Goal: Transaction & Acquisition: Purchase product/service

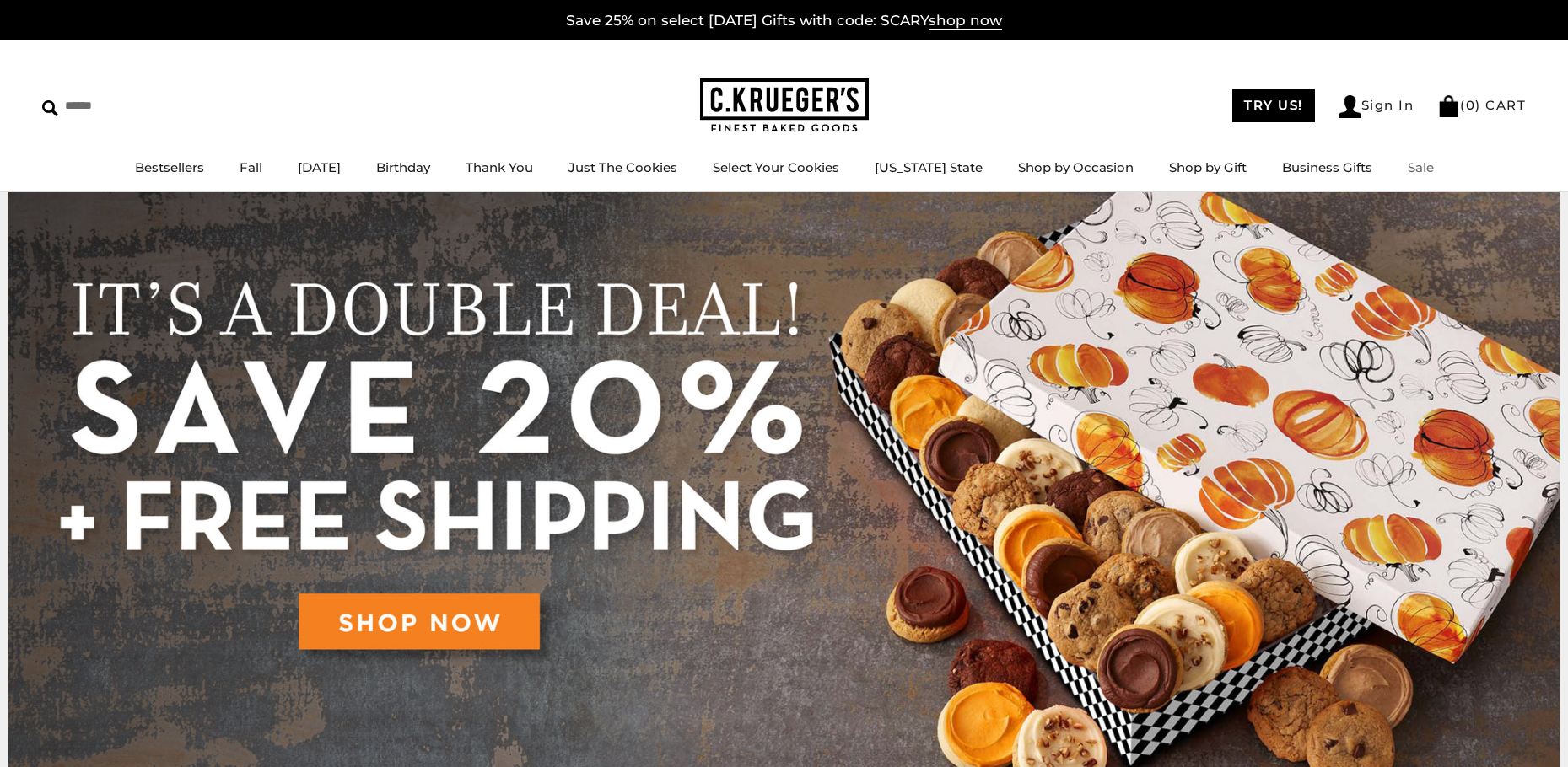
click at [1408, 166] on link "Sale" at bounding box center [1422, 167] width 26 height 16
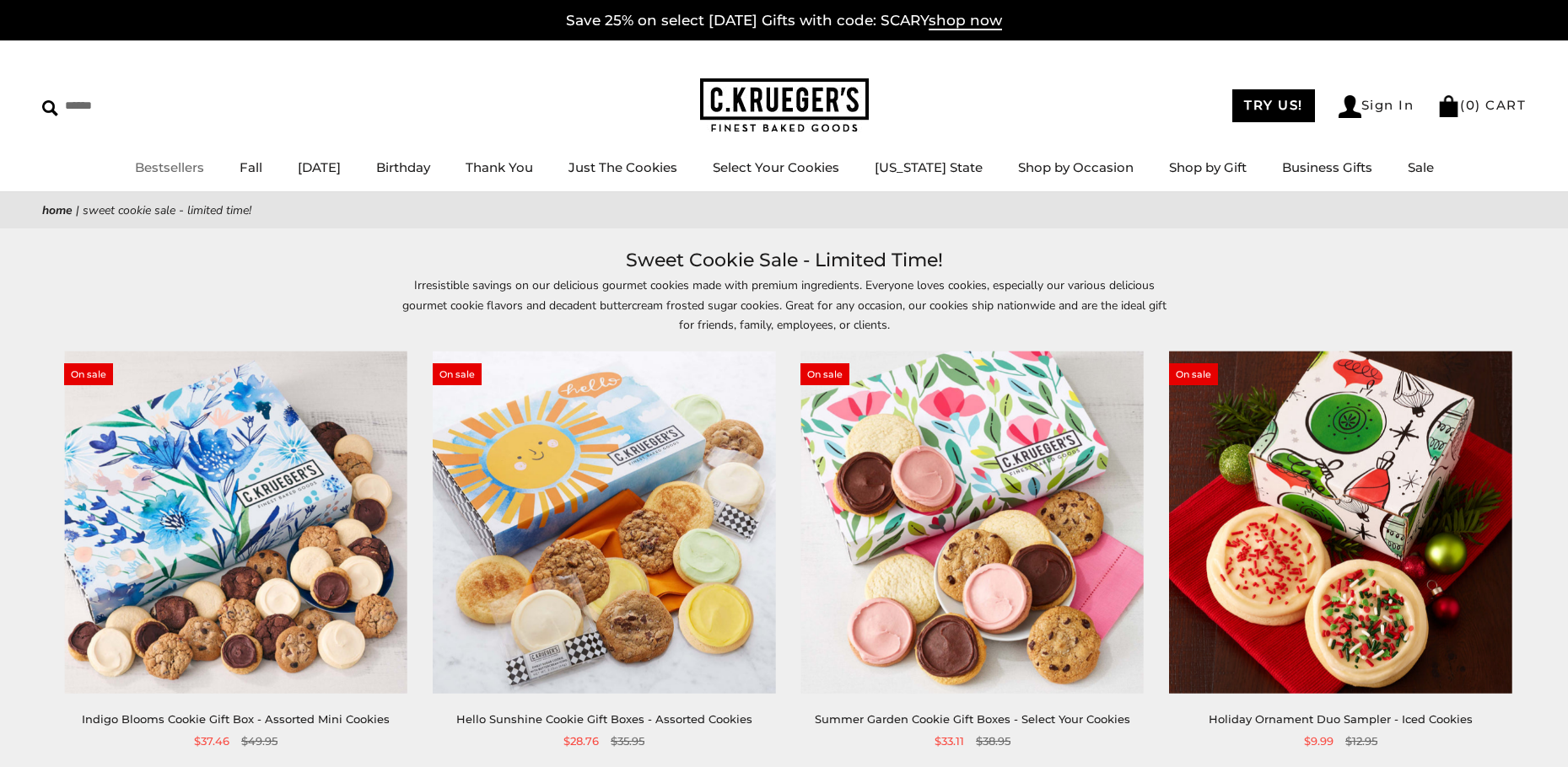
click at [166, 165] on link "Bestsellers" at bounding box center [169, 167] width 69 height 16
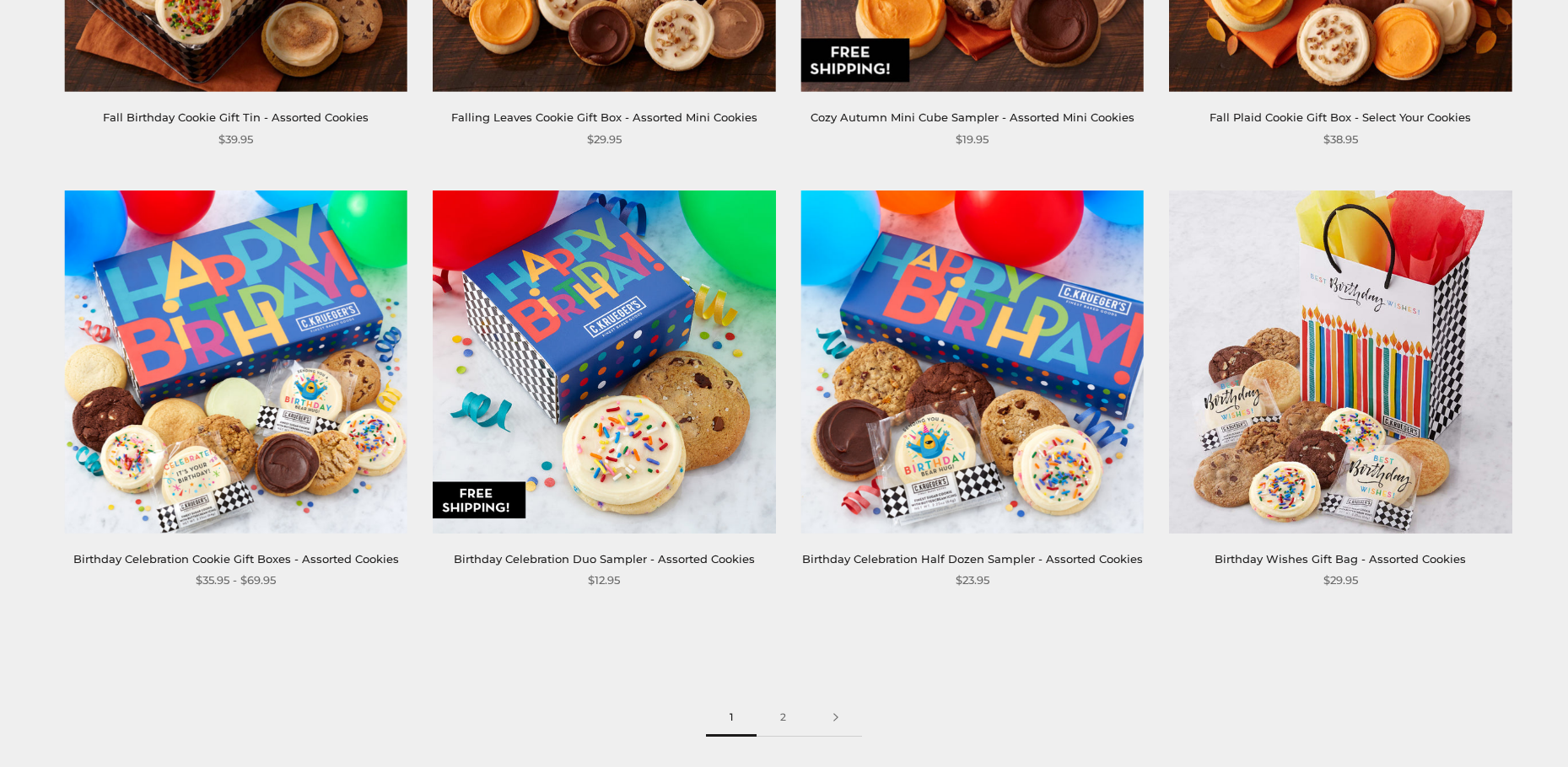
scroll to position [2446, 0]
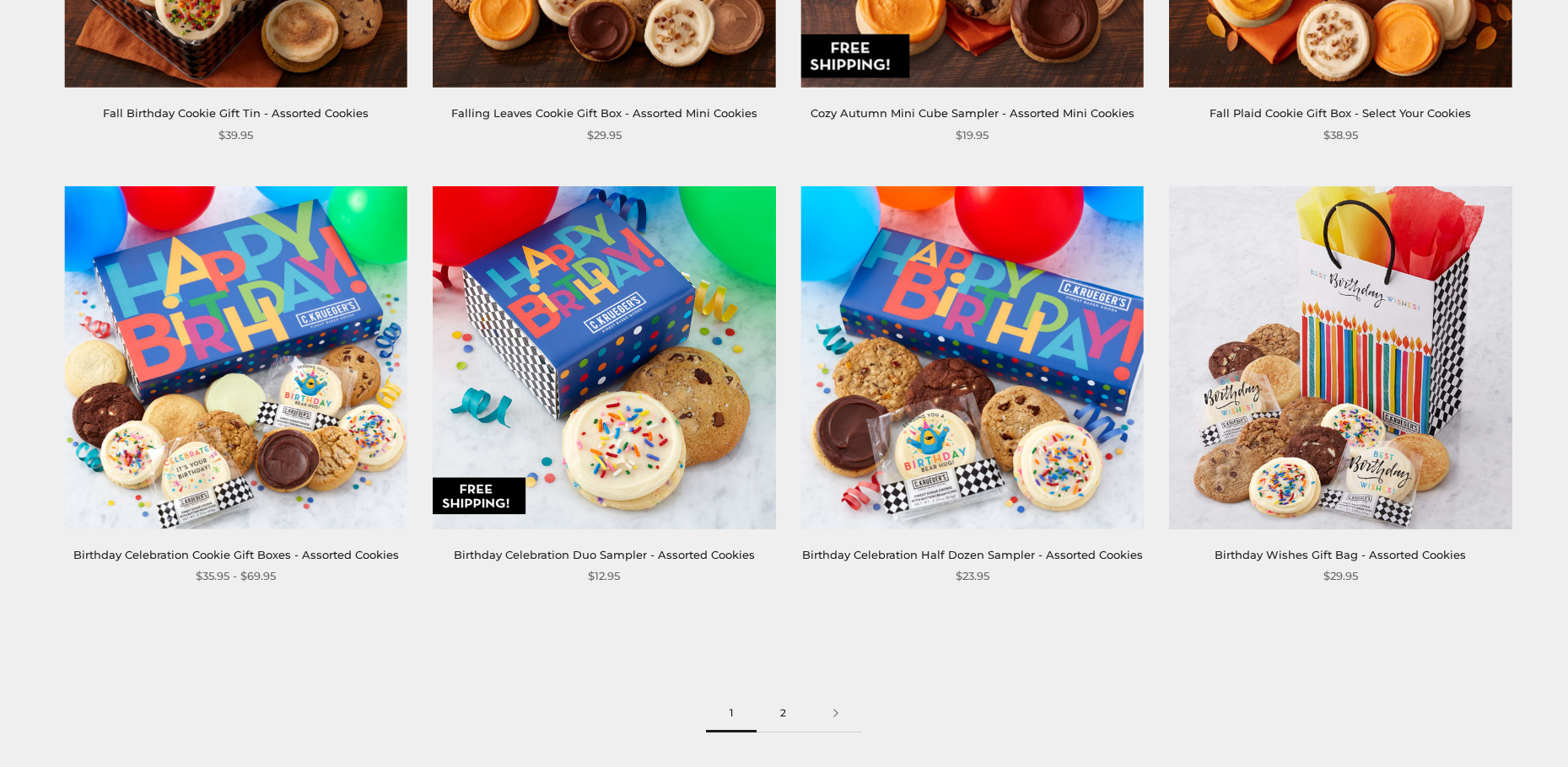
click at [781, 720] on link "2" at bounding box center [783, 714] width 53 height 38
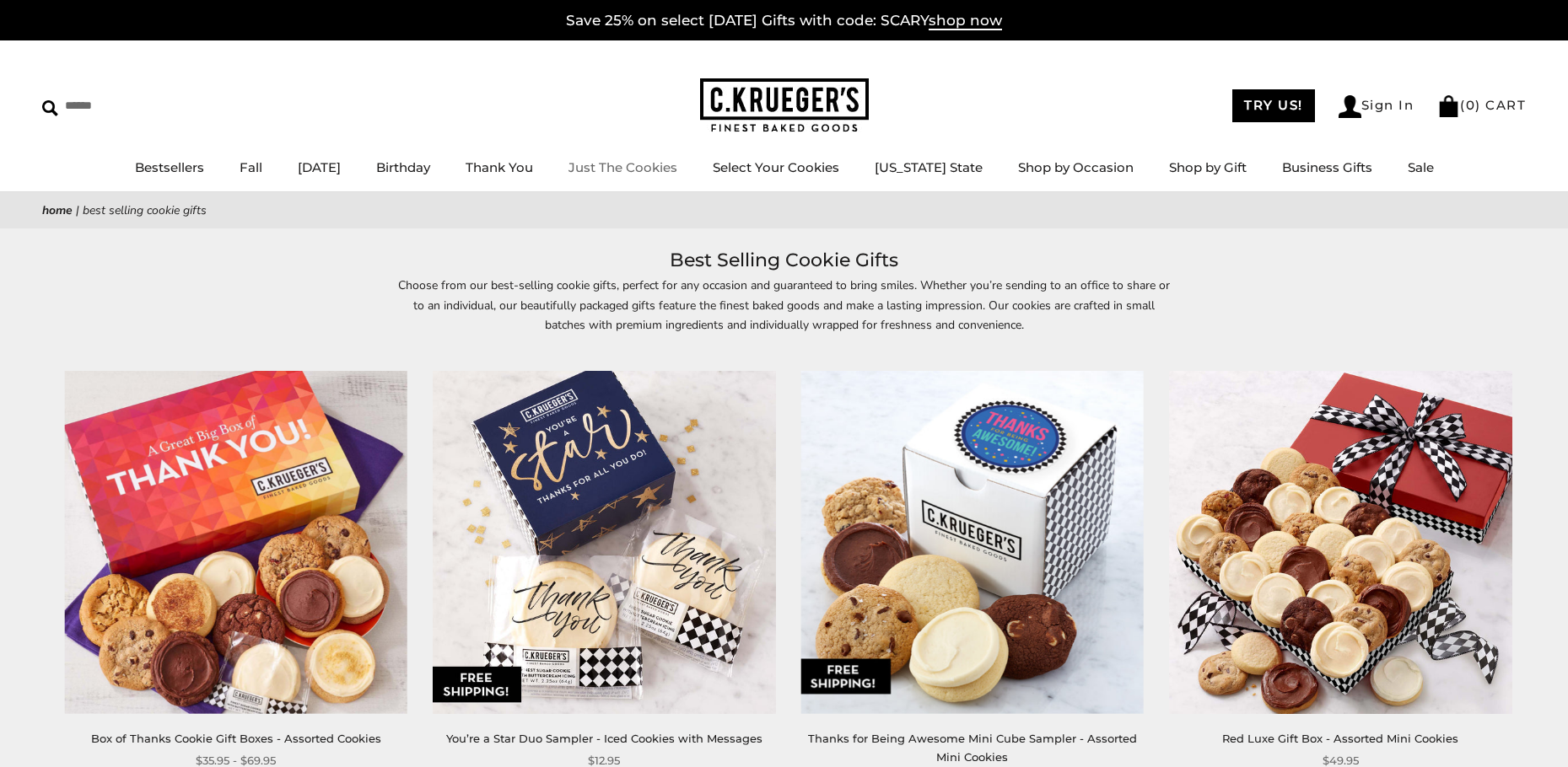
click at [640, 168] on link "Just The Cookies" at bounding box center [623, 167] width 109 height 16
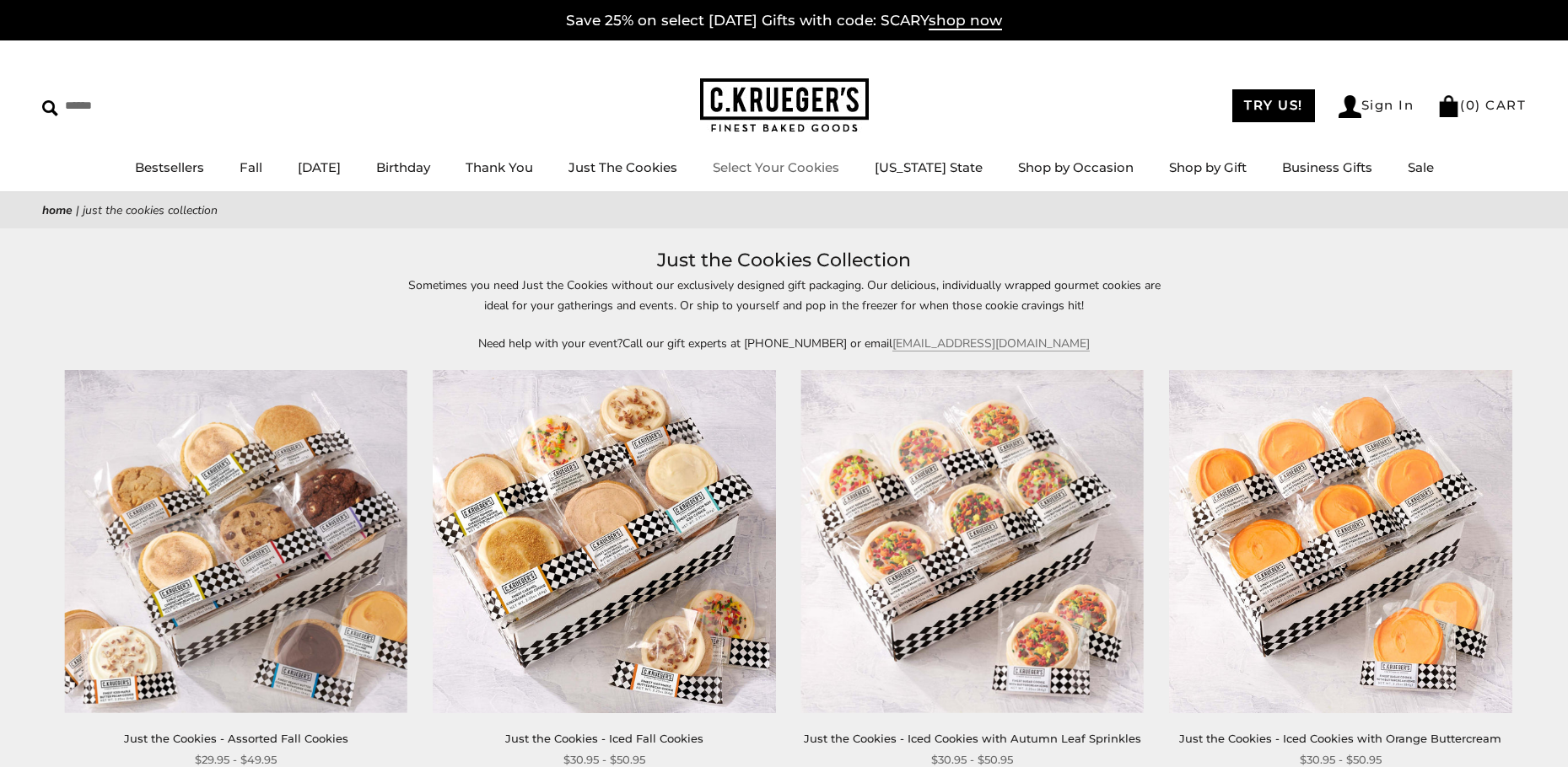
click at [839, 169] on link "Select Your Cookies" at bounding box center [776, 167] width 126 height 16
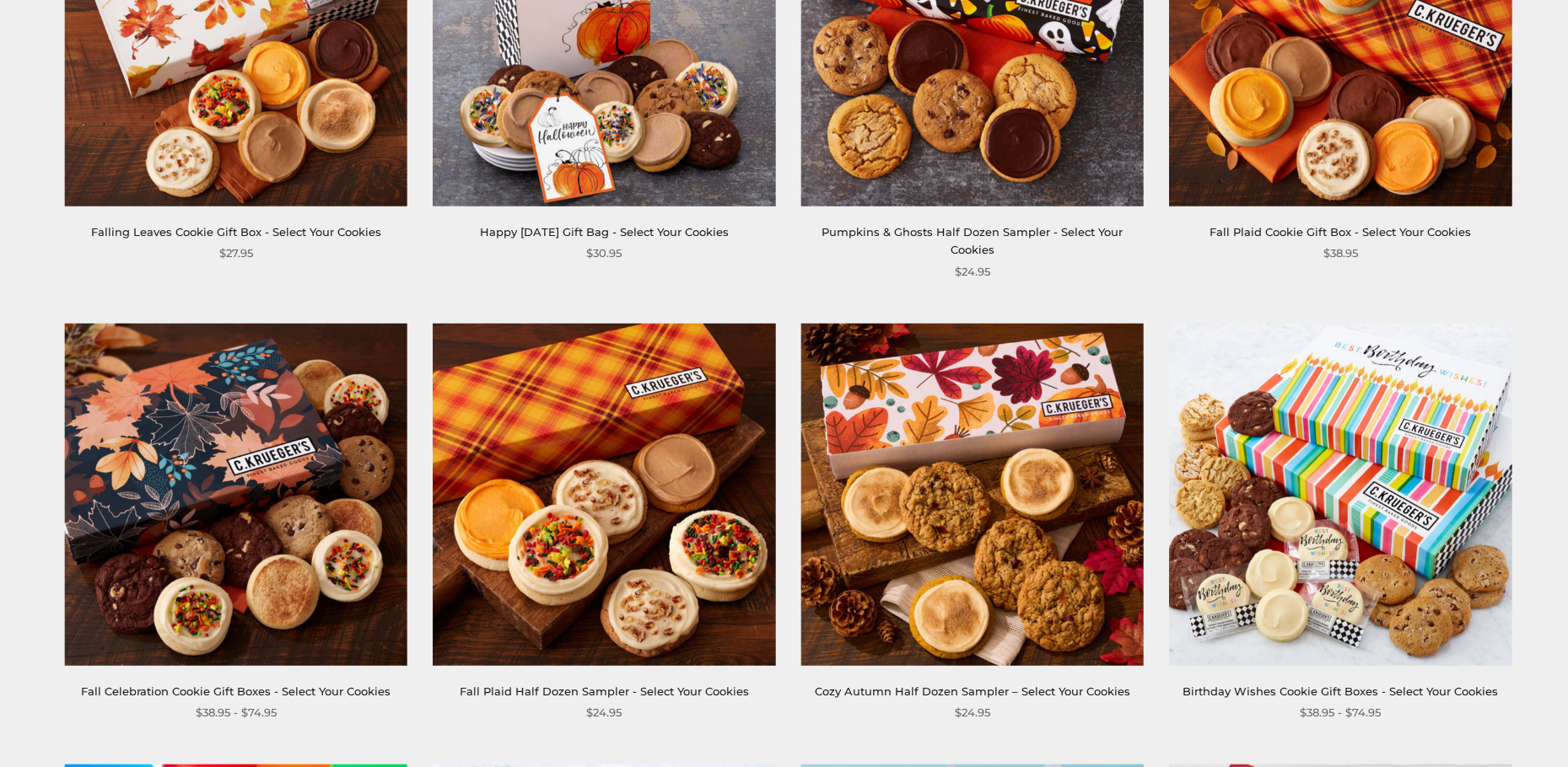
scroll to position [1097, 0]
